Goal: Information Seeking & Learning: Compare options

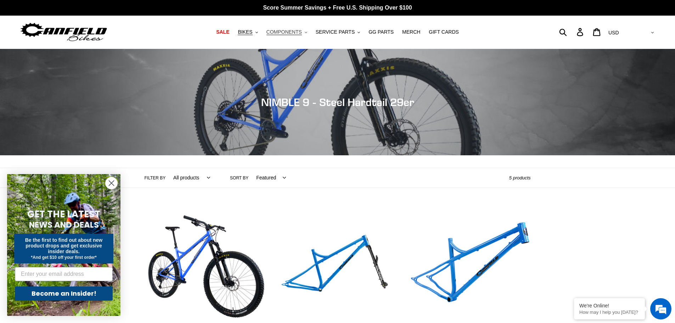
click at [288, 34] on span "COMPONENTS" at bounding box center [284, 32] width 35 height 6
click at [252, 33] on span "BIKES" at bounding box center [245, 32] width 15 height 6
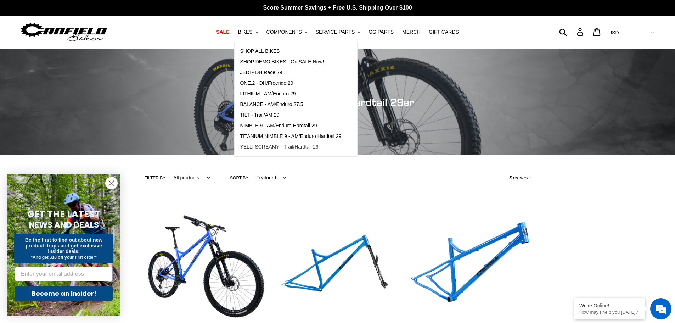
click at [273, 148] on span "YELLI SCREAMY - Trail/Hardtail 29" at bounding box center [279, 147] width 79 height 6
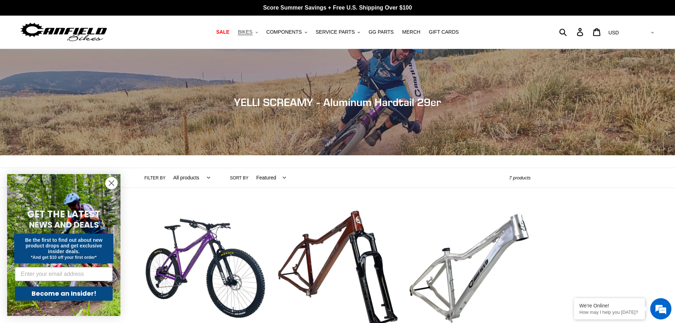
click at [252, 31] on span "BIKES" at bounding box center [245, 32] width 15 height 6
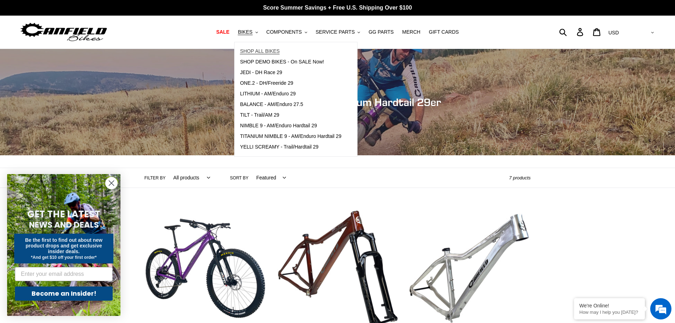
click at [268, 50] on span "SHOP ALL BIKES" at bounding box center [260, 51] width 40 height 6
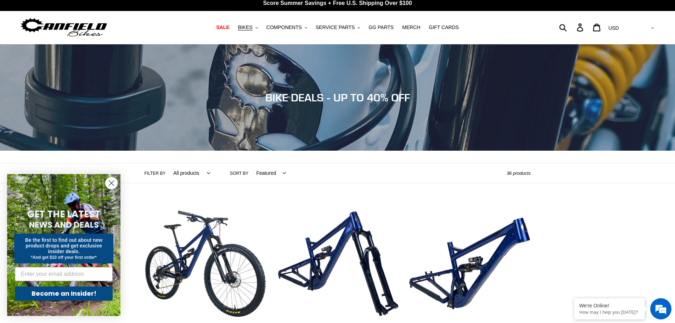
scroll to position [71, 0]
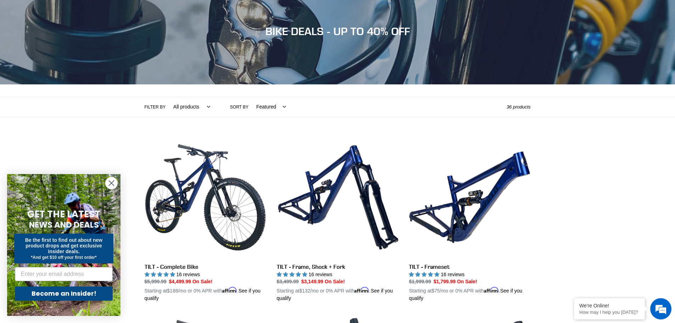
click at [278, 106] on select "Featured Best selling Alphabetically, A-Z Alphabetically, Z-A Price, low to hig…" at bounding box center [269, 106] width 39 height 19
click at [307, 105] on div "Filter by All products 275 29er balance BFCM23 BFCM24 CBF DEMO BIKE Downhill En…" at bounding box center [326, 106] width 362 height 19
click at [203, 105] on select "All products 275 29er balance BFCM23 BFCM24 CBF DEMO BIKE Downhill Enduro Full …" at bounding box center [190, 106] width 46 height 19
select select "/collections/bikes/hardtail"
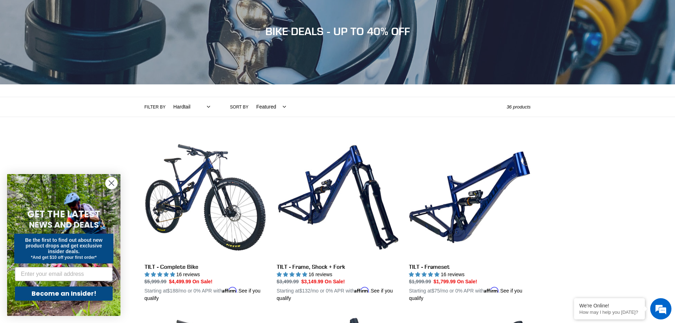
click at [167, 97] on select "All products 275 29er balance BFCM23 BFCM24 CBF DEMO BIKE Downhill Enduro Full …" at bounding box center [190, 106] width 46 height 19
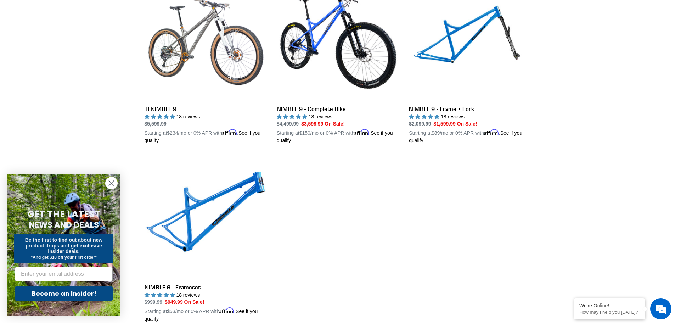
scroll to position [425, 0]
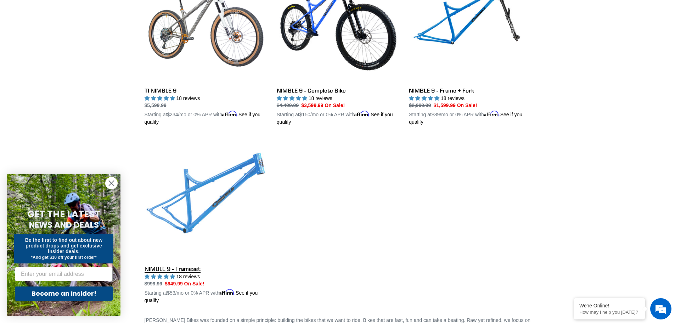
click at [219, 192] on link "NIMBLE 9 - Frameset" at bounding box center [206, 221] width 122 height 166
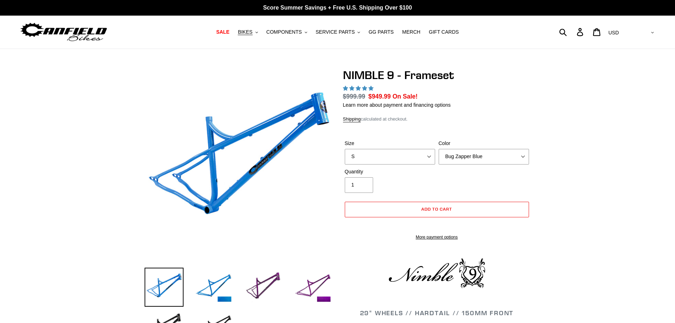
select select "highest-rating"
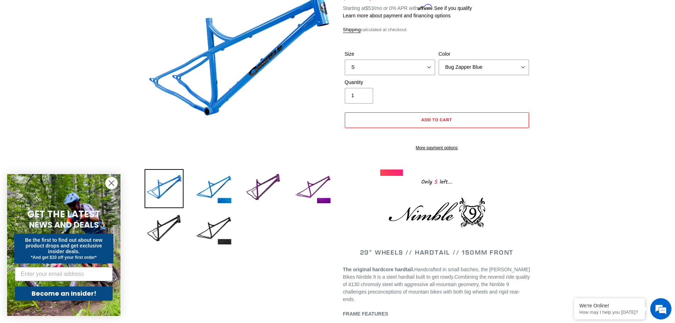
scroll to position [106, 0]
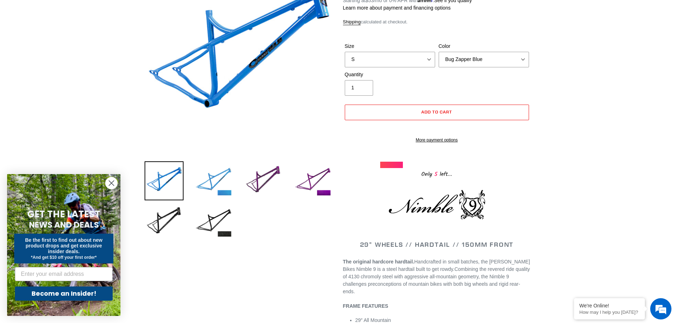
click at [214, 180] on img at bounding box center [213, 180] width 39 height 39
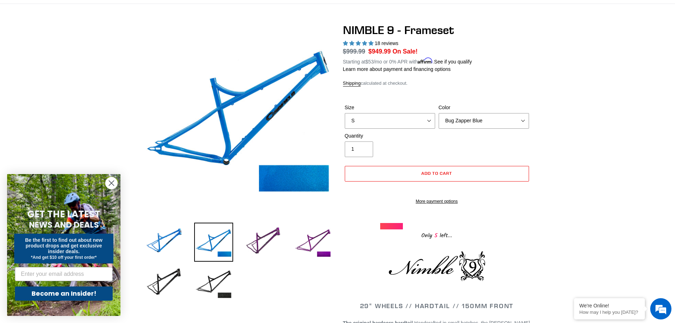
scroll to position [35, 0]
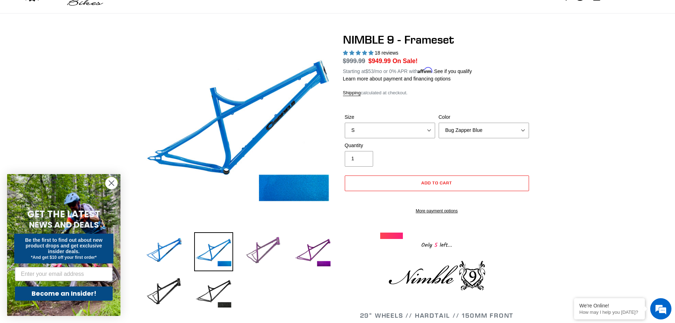
click at [259, 249] on img at bounding box center [263, 251] width 39 height 39
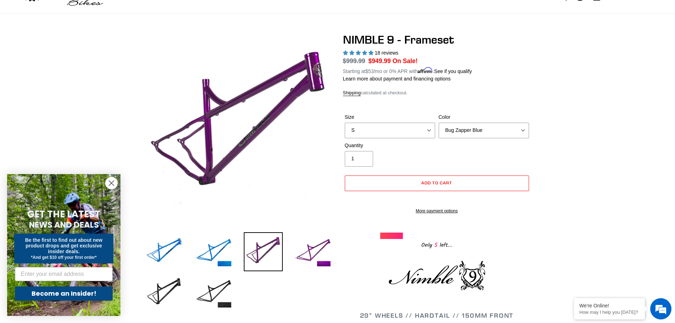
scroll to position [0, 0]
click at [311, 253] on img at bounding box center [312, 251] width 39 height 39
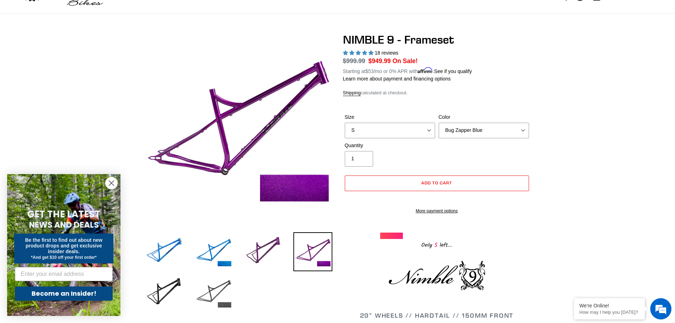
click at [211, 293] on img at bounding box center [213, 292] width 39 height 39
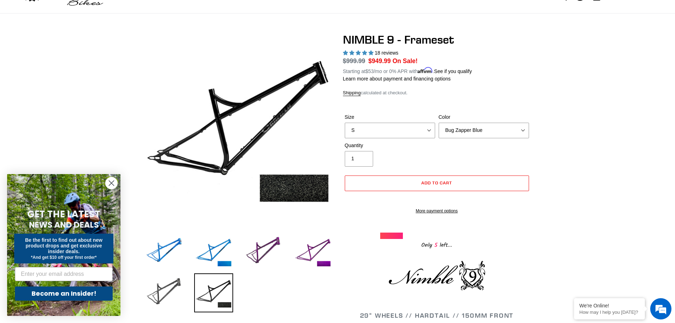
click at [174, 285] on img at bounding box center [164, 292] width 39 height 39
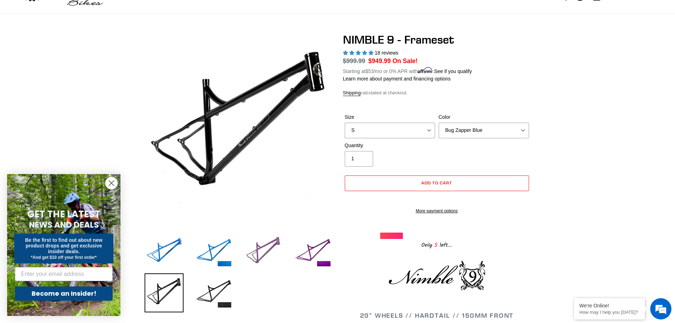
click at [268, 247] on img at bounding box center [263, 251] width 39 height 39
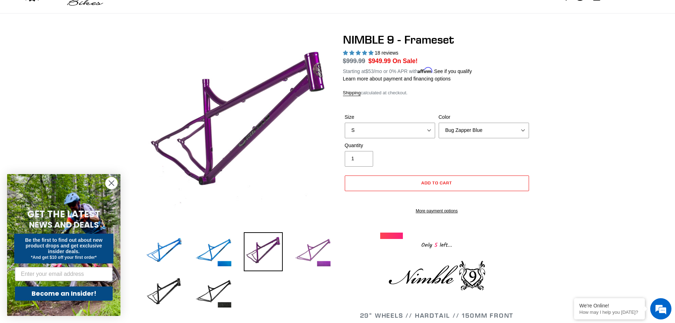
click at [309, 247] on img at bounding box center [312, 251] width 39 height 39
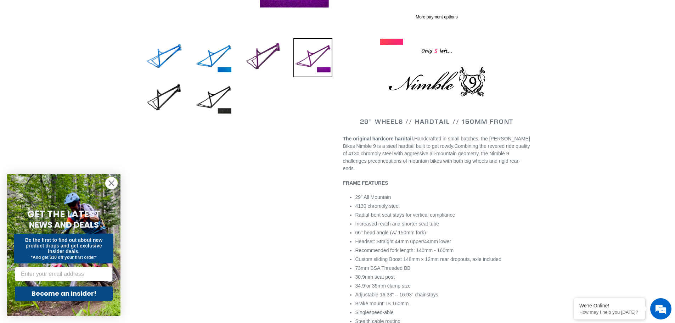
scroll to position [248, 0]
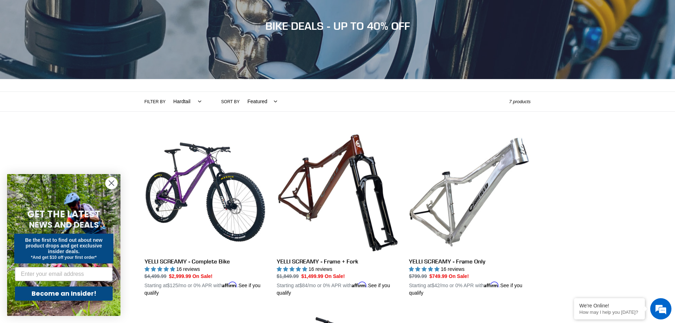
scroll to position [71, 0]
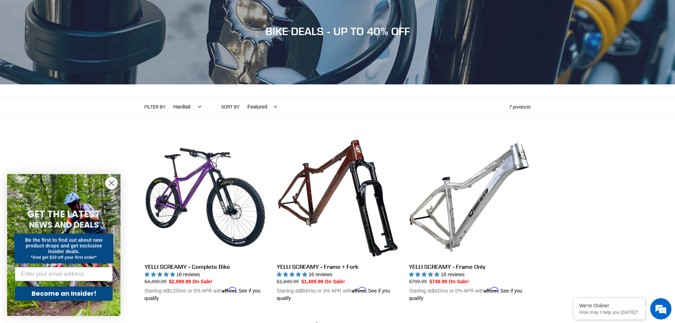
click at [192, 106] on select "All products 275 29er balance BFCM23 BFCM24 CBF DEMO BIKE [GEOGRAPHIC_DATA] [GE…" at bounding box center [185, 106] width 37 height 19
